Goal: Transaction & Acquisition: Purchase product/service

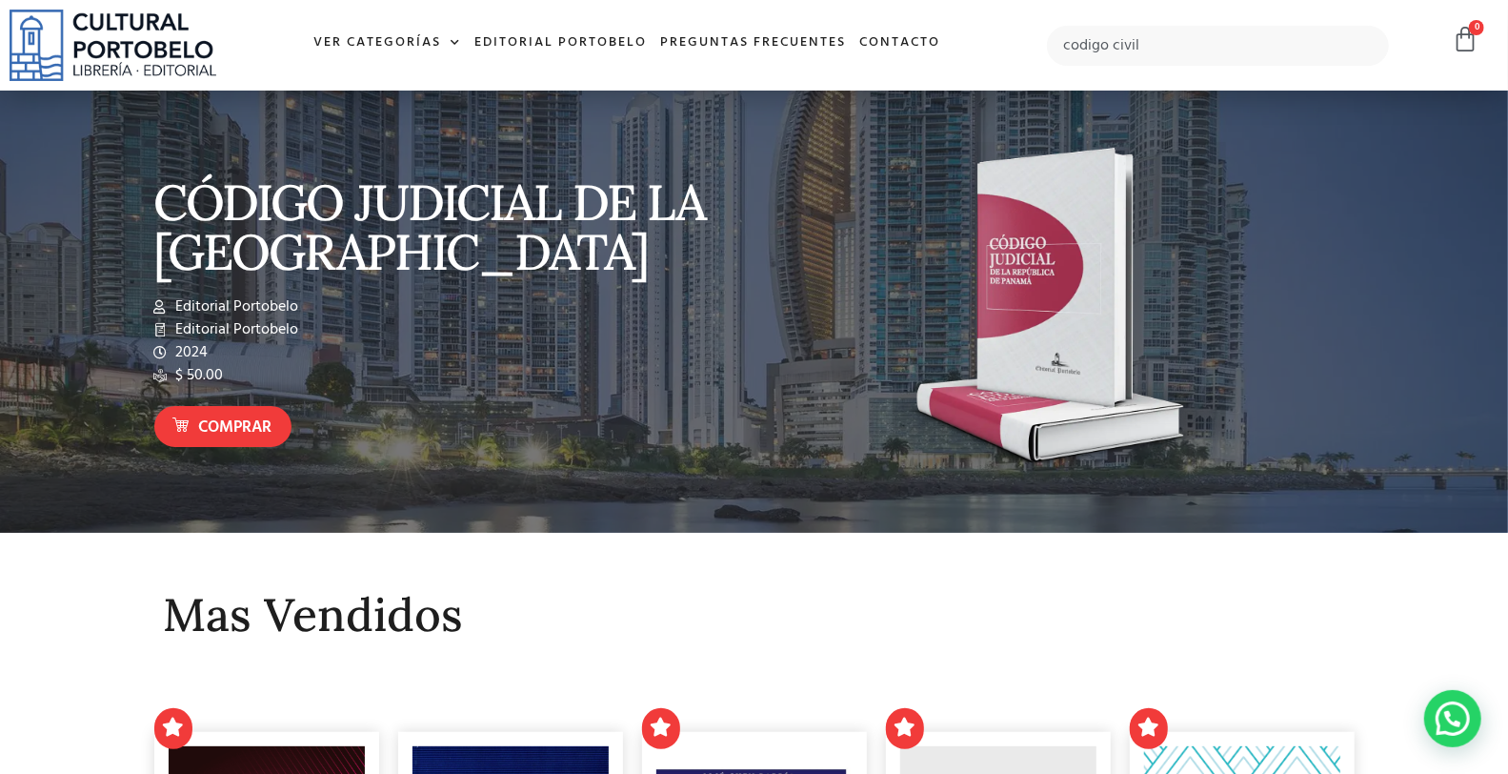
type input "codigo civil"
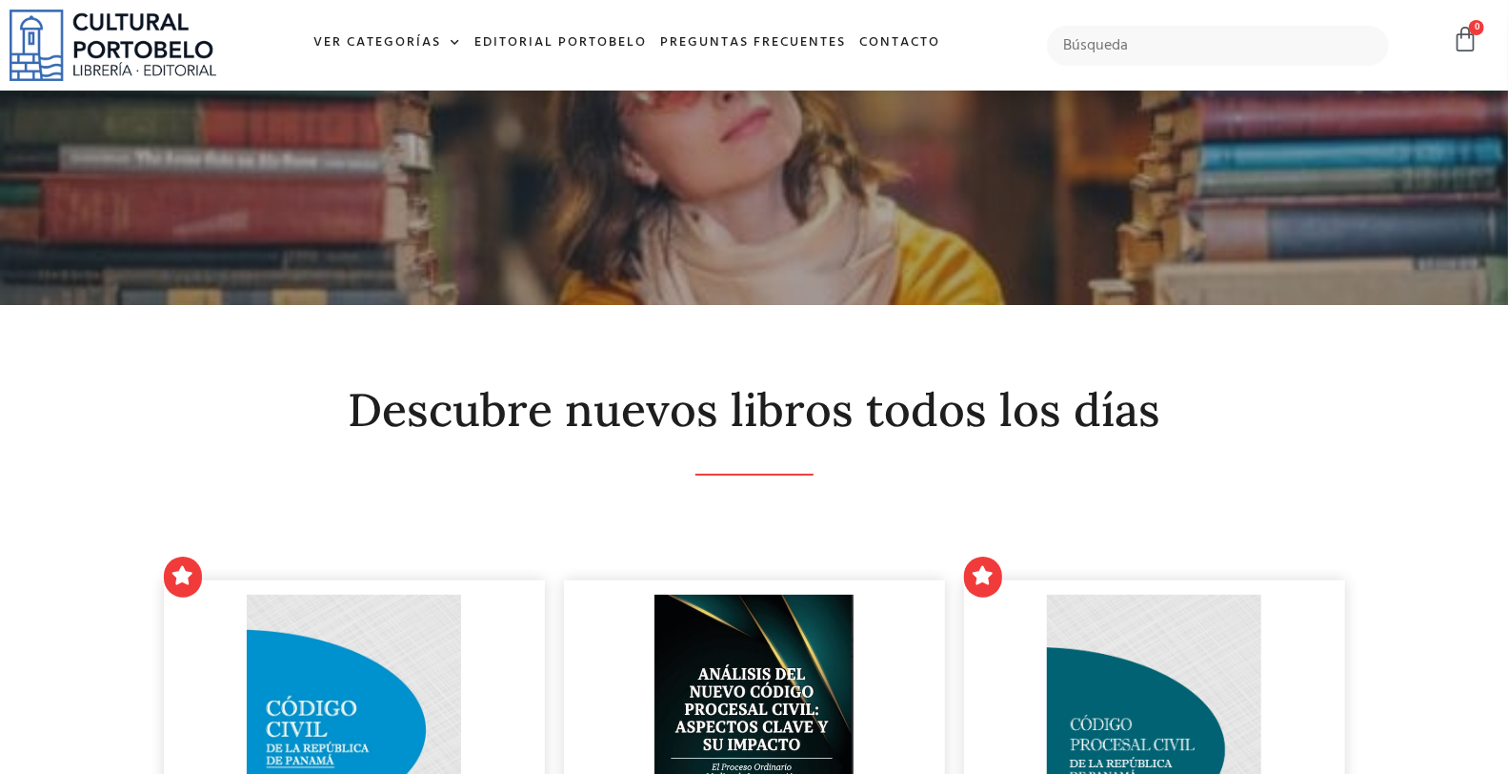
click at [354, 715] on img at bounding box center [354, 750] width 214 height 310
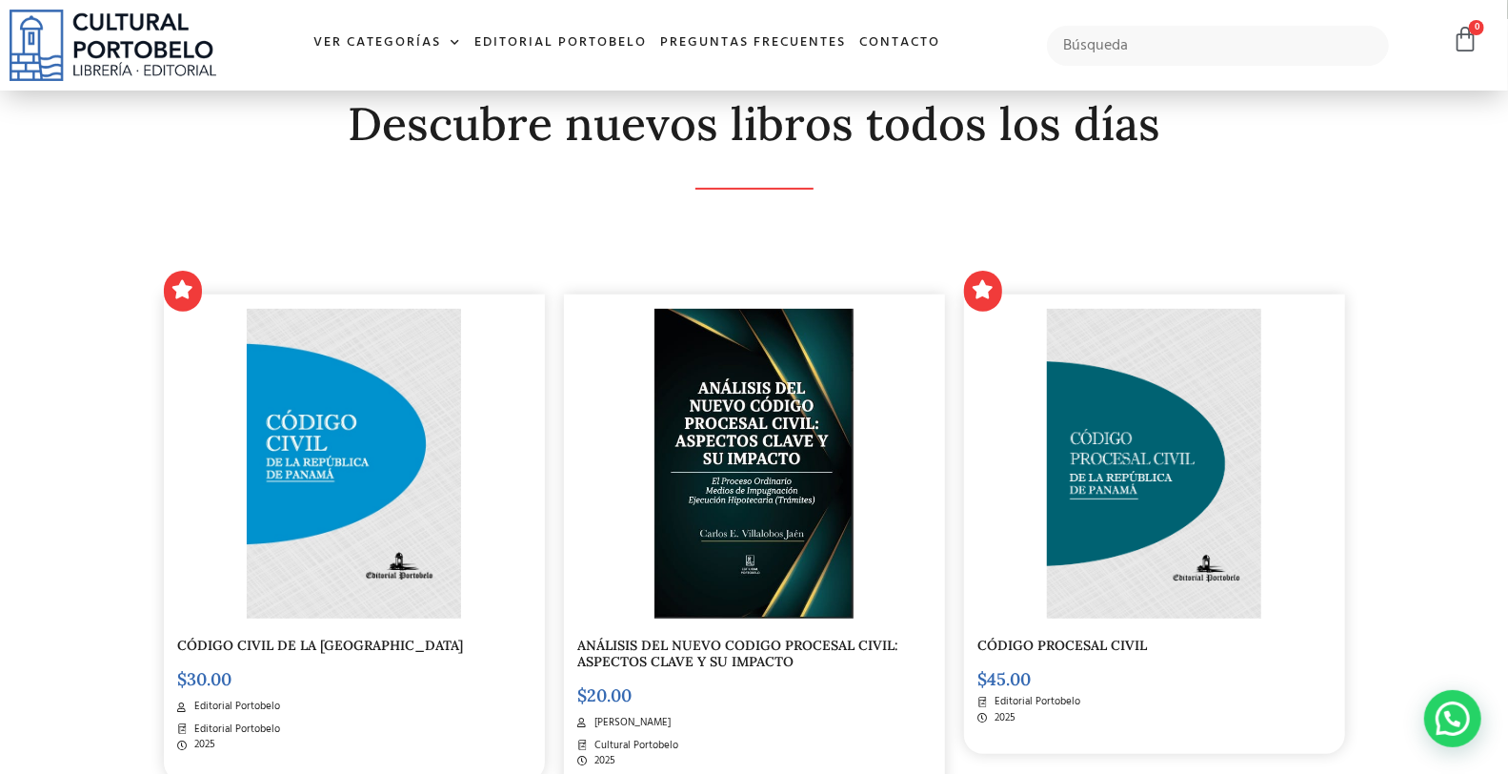
scroll to position [353, 0]
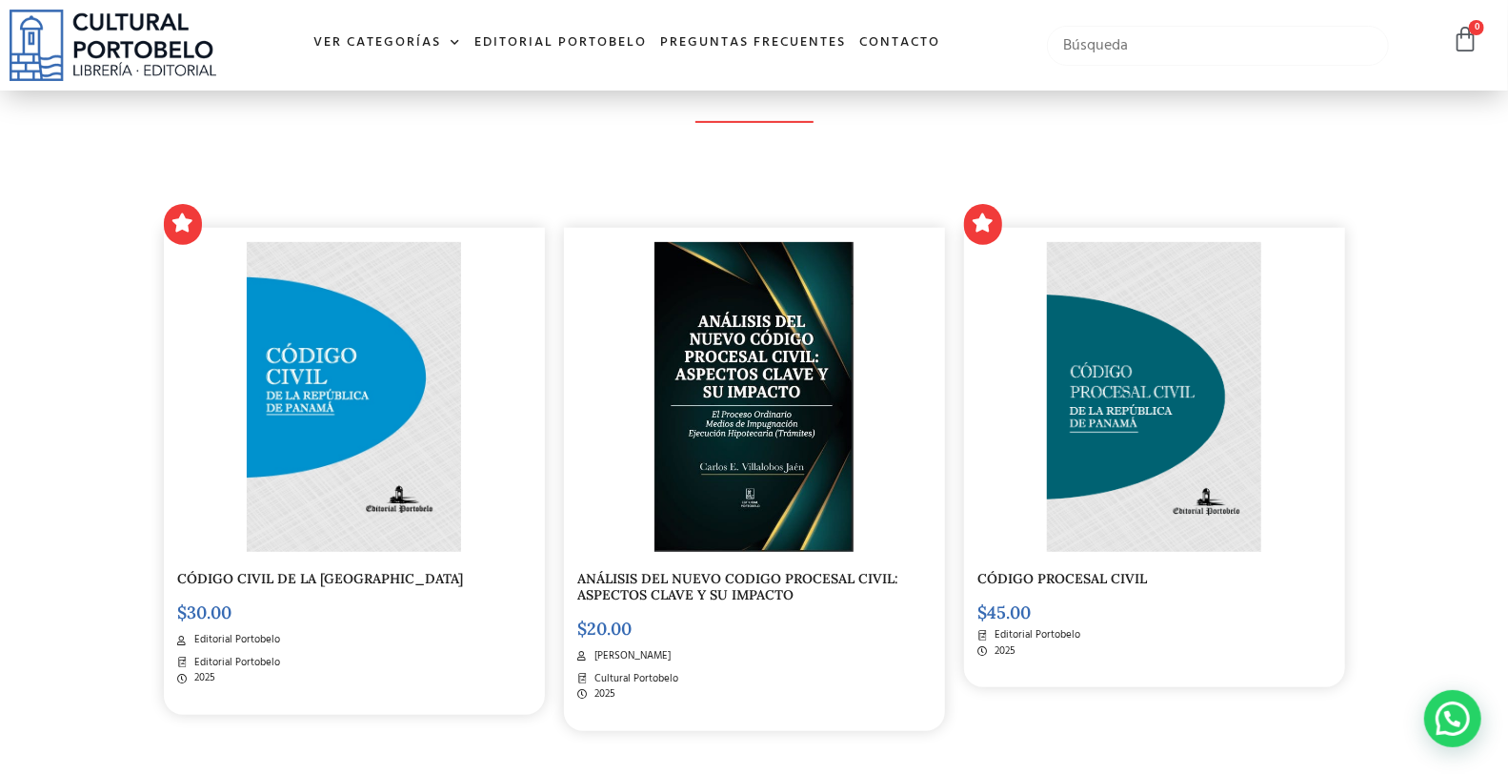
click at [1091, 30] on input "text" at bounding box center [1217, 46] width 341 height 40
type input "sociedades anonimas"
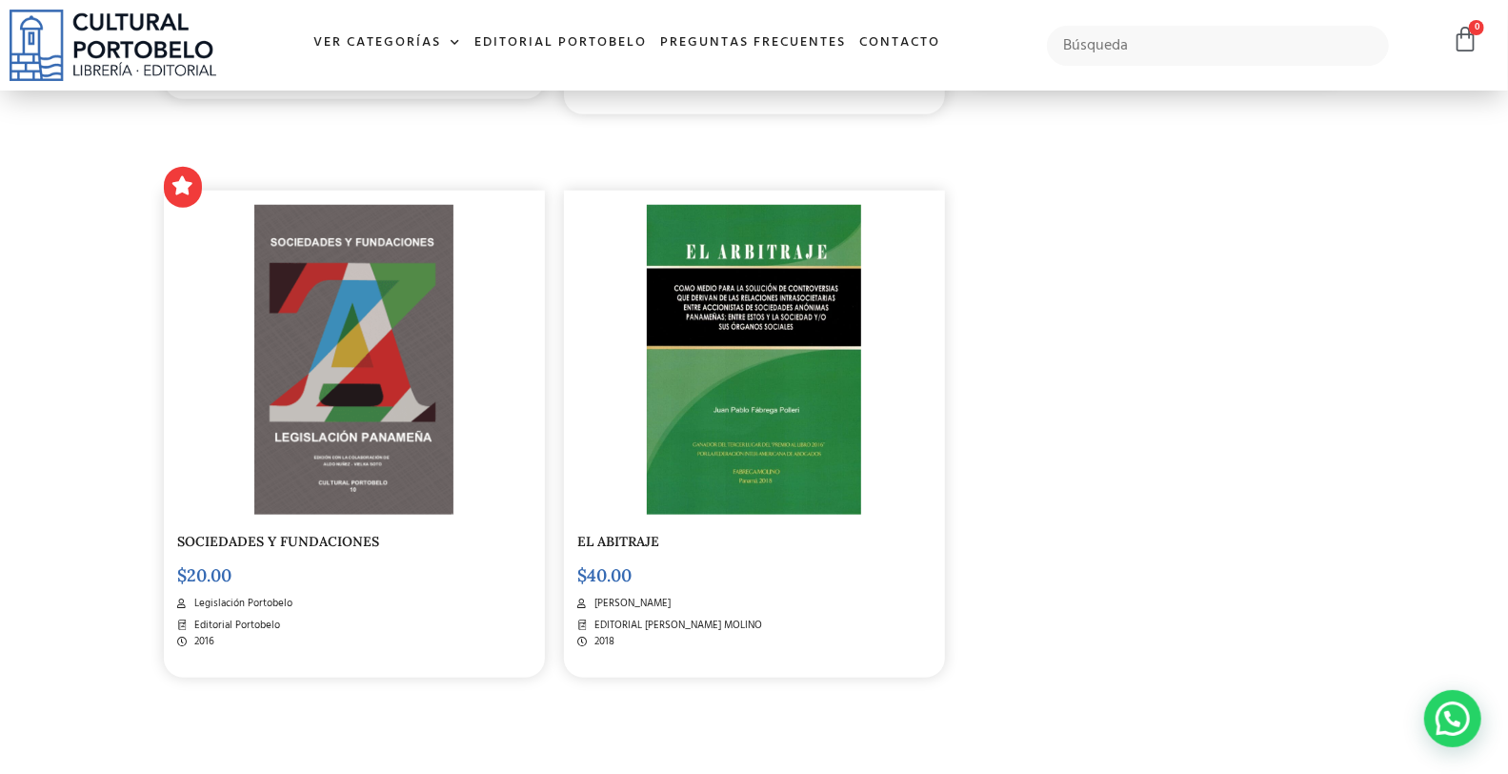
scroll to position [987, 0]
